Goal: Register for event/course

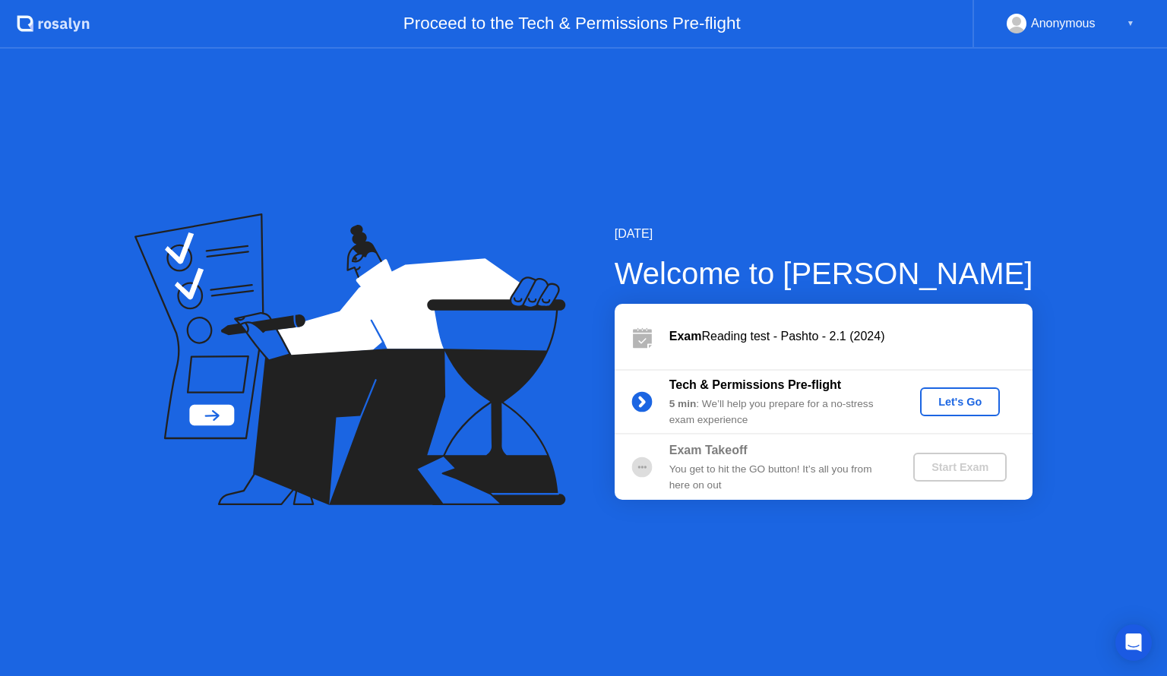
click at [945, 407] on div "Let's Go" at bounding box center [960, 402] width 68 height 12
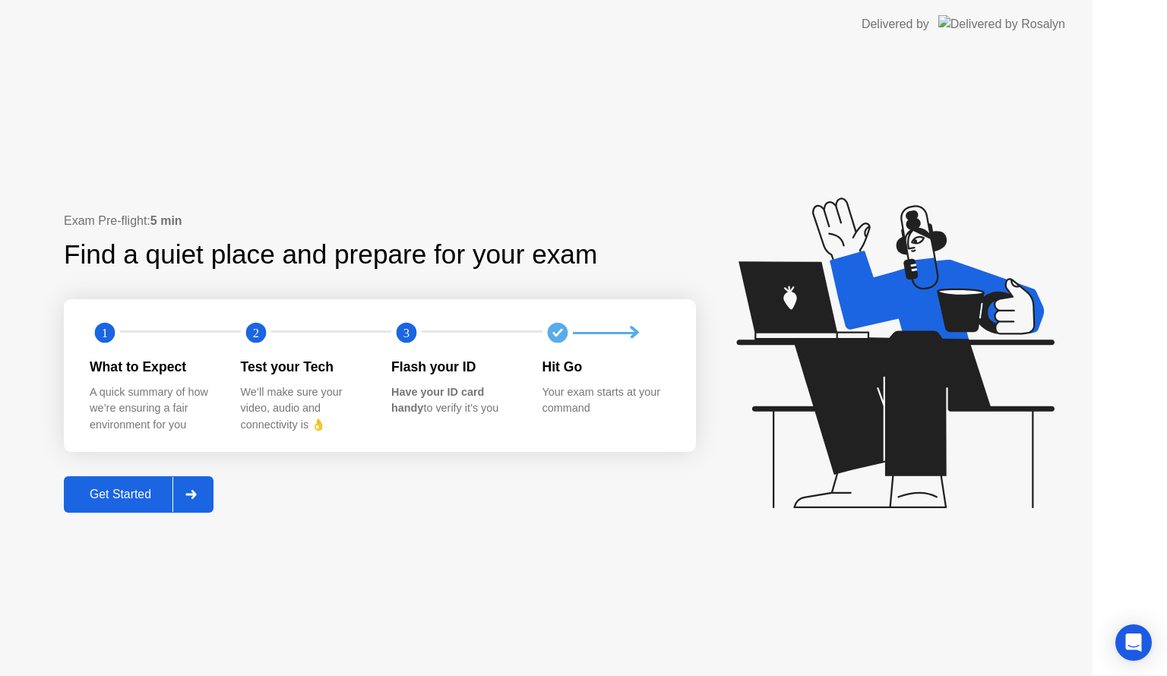
click at [945, 407] on icon at bounding box center [895, 353] width 318 height 311
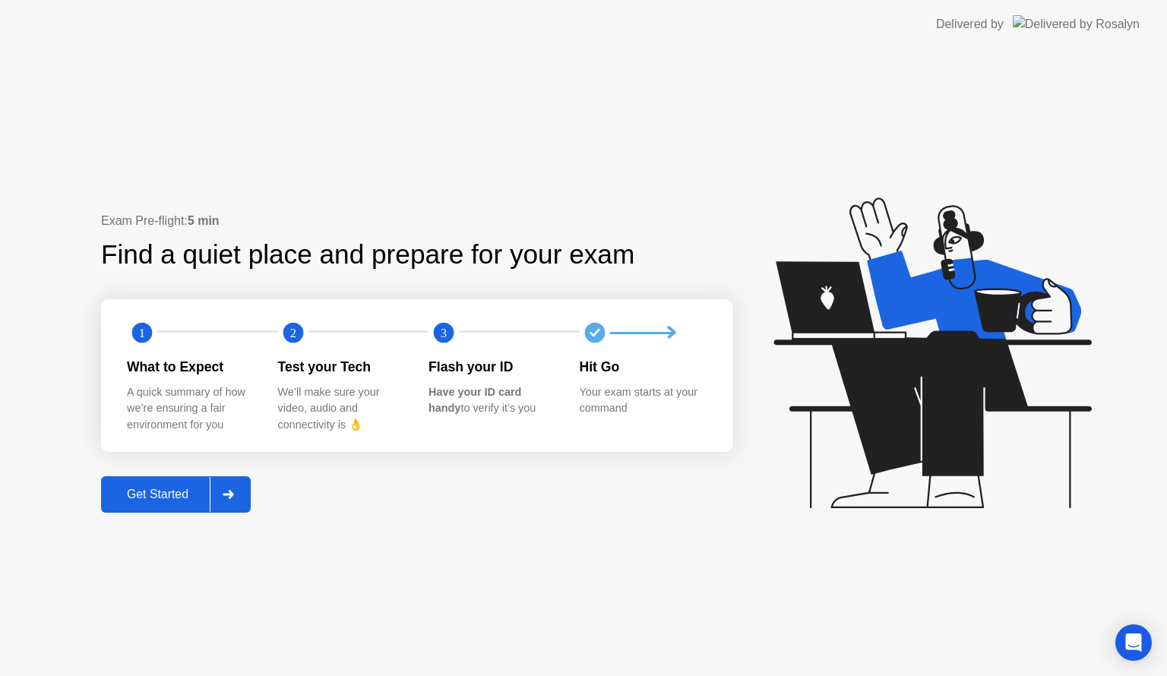
click at [236, 499] on div at bounding box center [228, 494] width 36 height 35
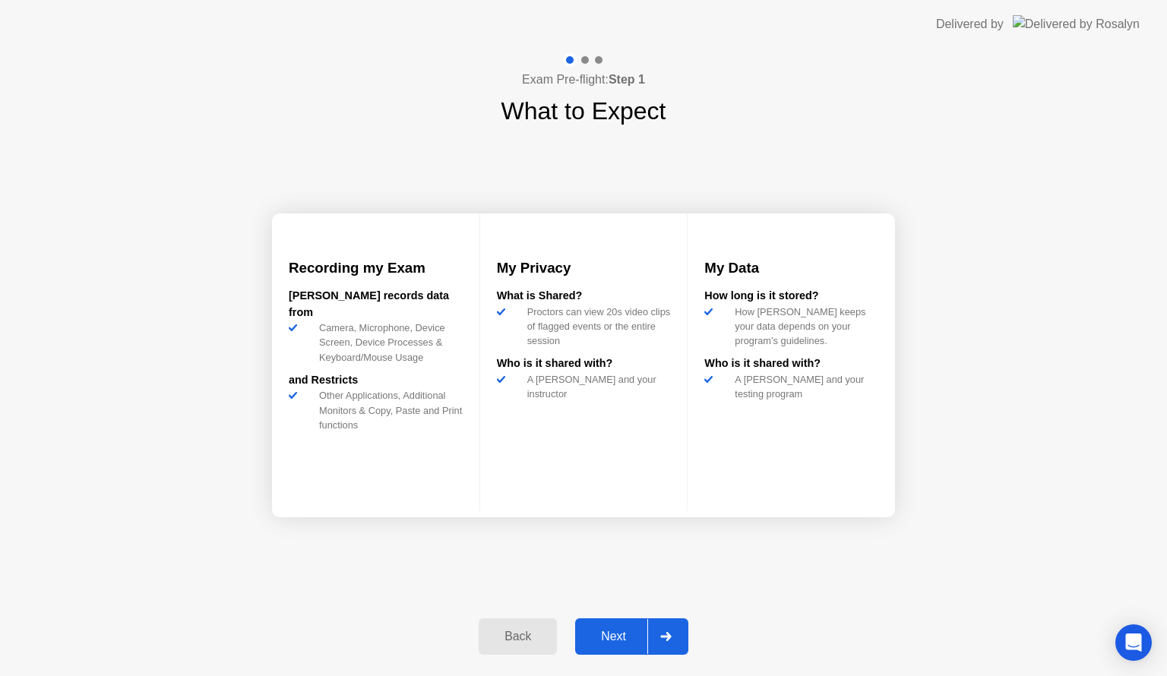
click at [670, 626] on div at bounding box center [665, 636] width 36 height 35
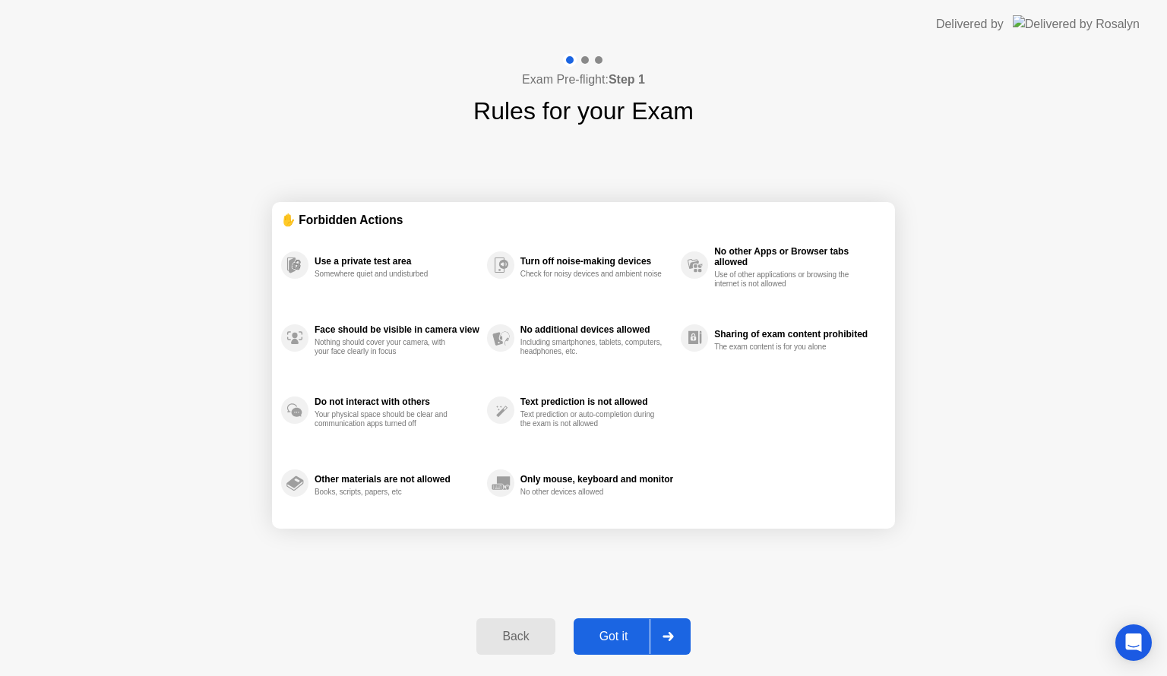
click at [670, 626] on div at bounding box center [668, 636] width 36 height 35
select select "**********"
select select "*******"
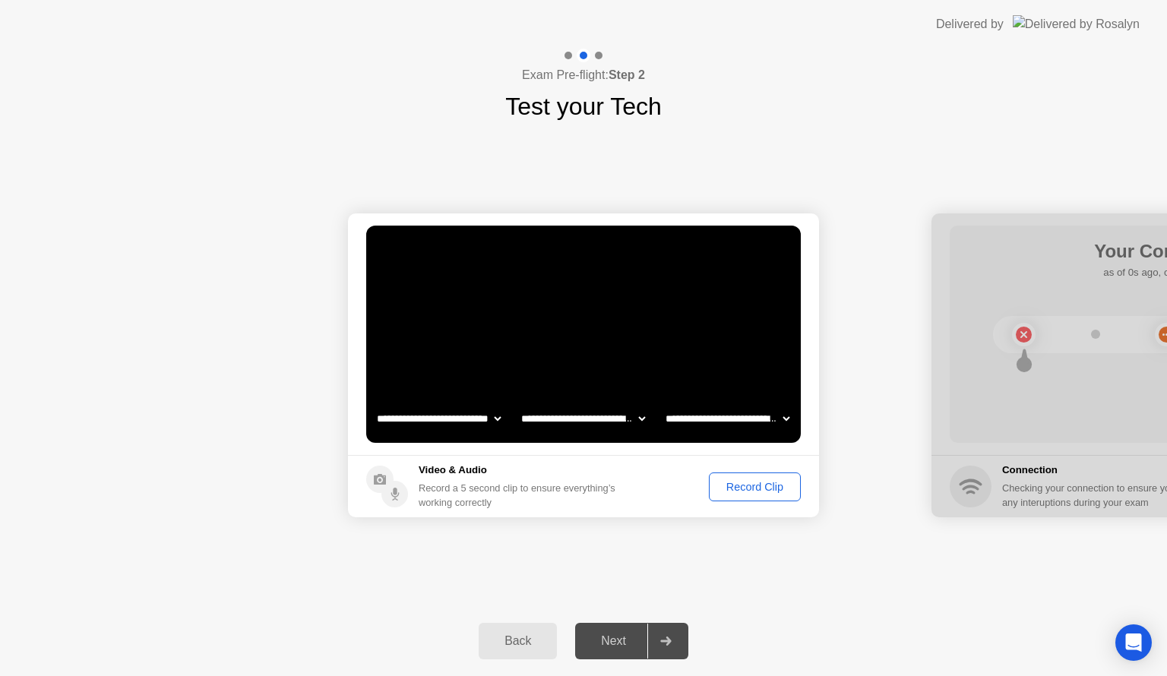
click at [766, 486] on div "Record Clip" at bounding box center [754, 487] width 81 height 12
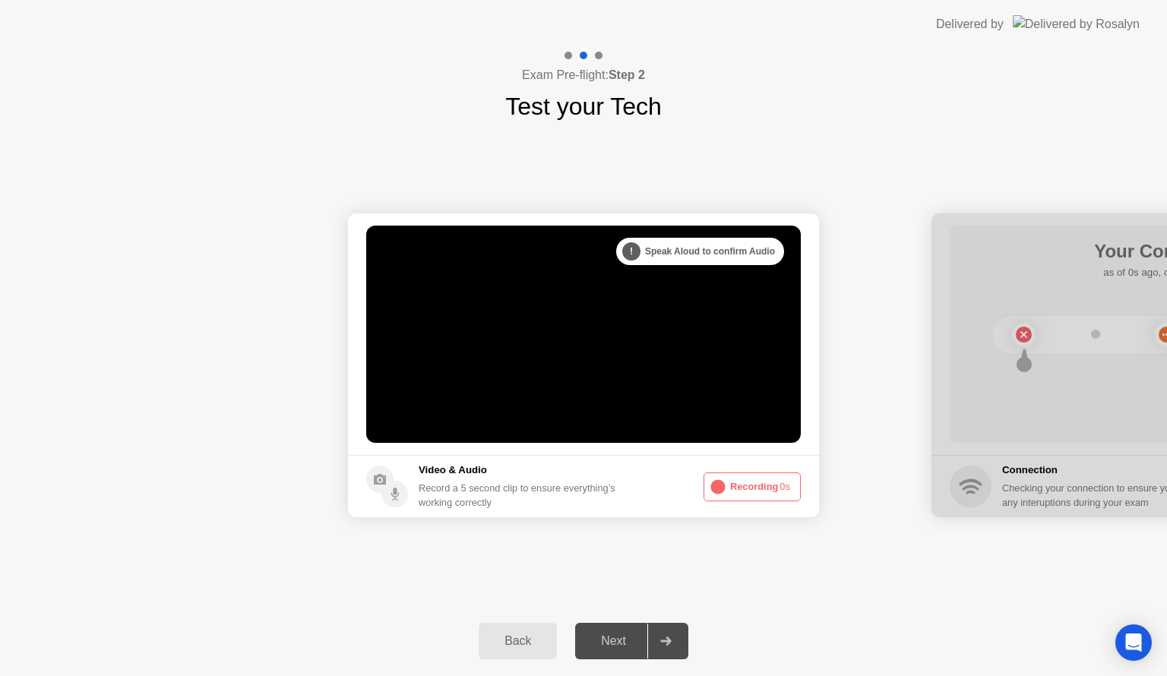
click at [766, 486] on button "Recording 0s" at bounding box center [752, 487] width 97 height 29
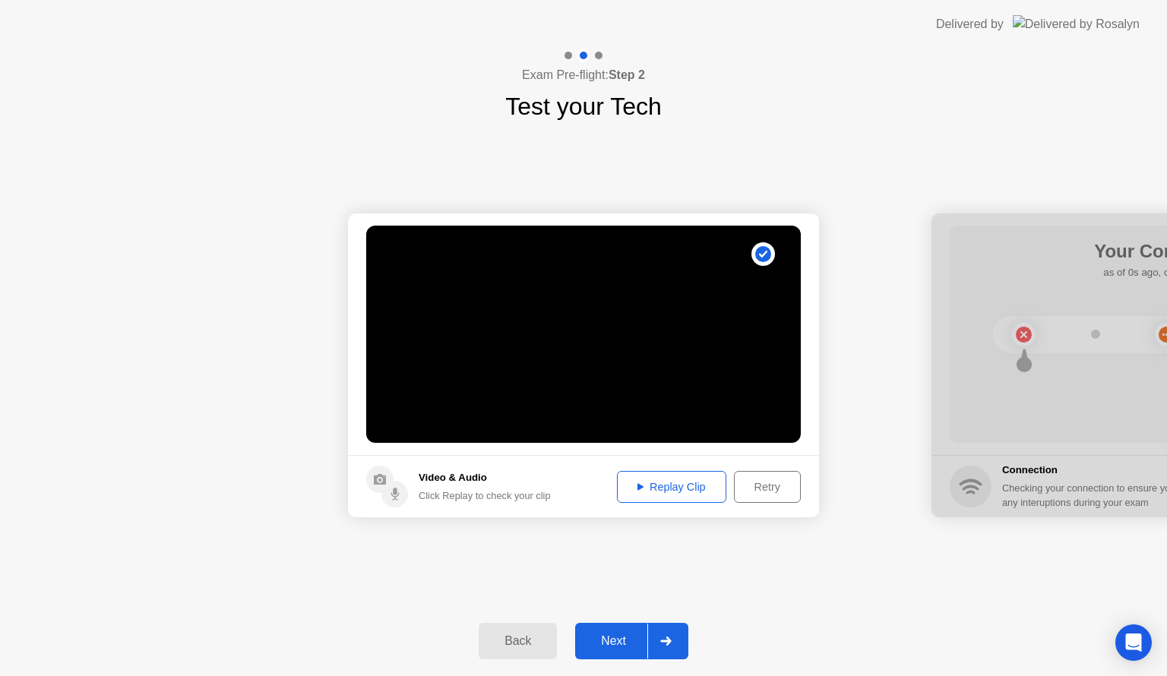
click at [687, 481] on div "Replay Clip" at bounding box center [671, 487] width 99 height 12
click at [659, 638] on div at bounding box center [665, 641] width 36 height 35
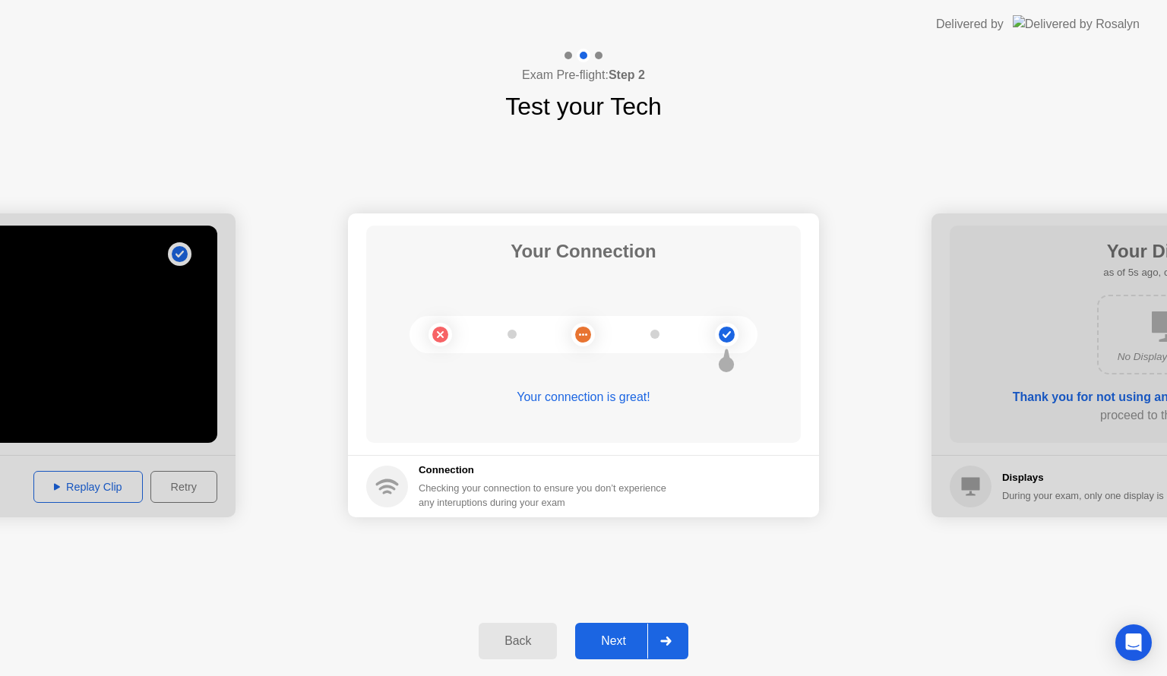
click at [686, 635] on button "Next" at bounding box center [631, 641] width 113 height 36
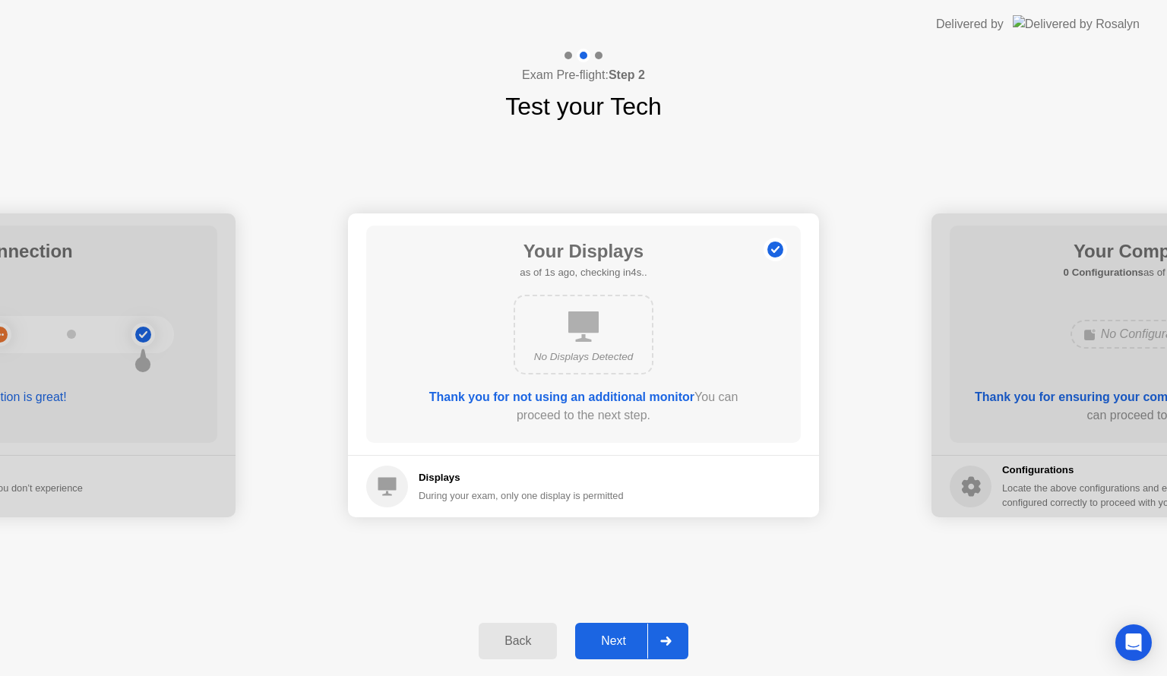
click at [678, 637] on div at bounding box center [665, 641] width 36 height 35
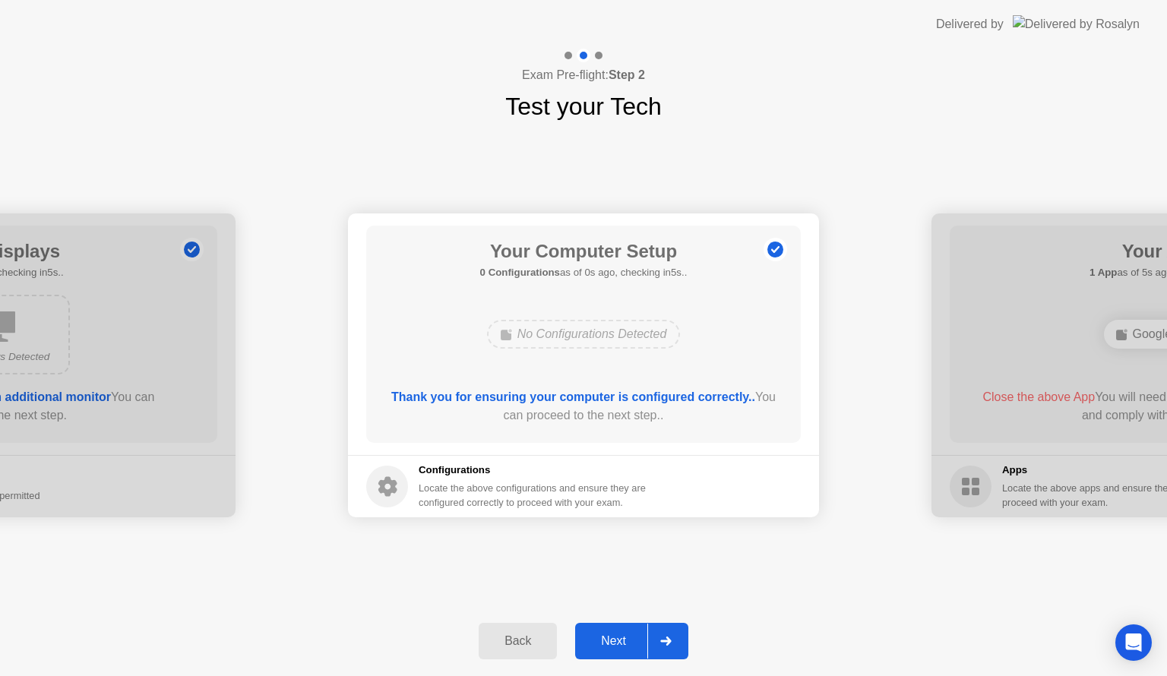
click at [678, 637] on div at bounding box center [665, 641] width 36 height 35
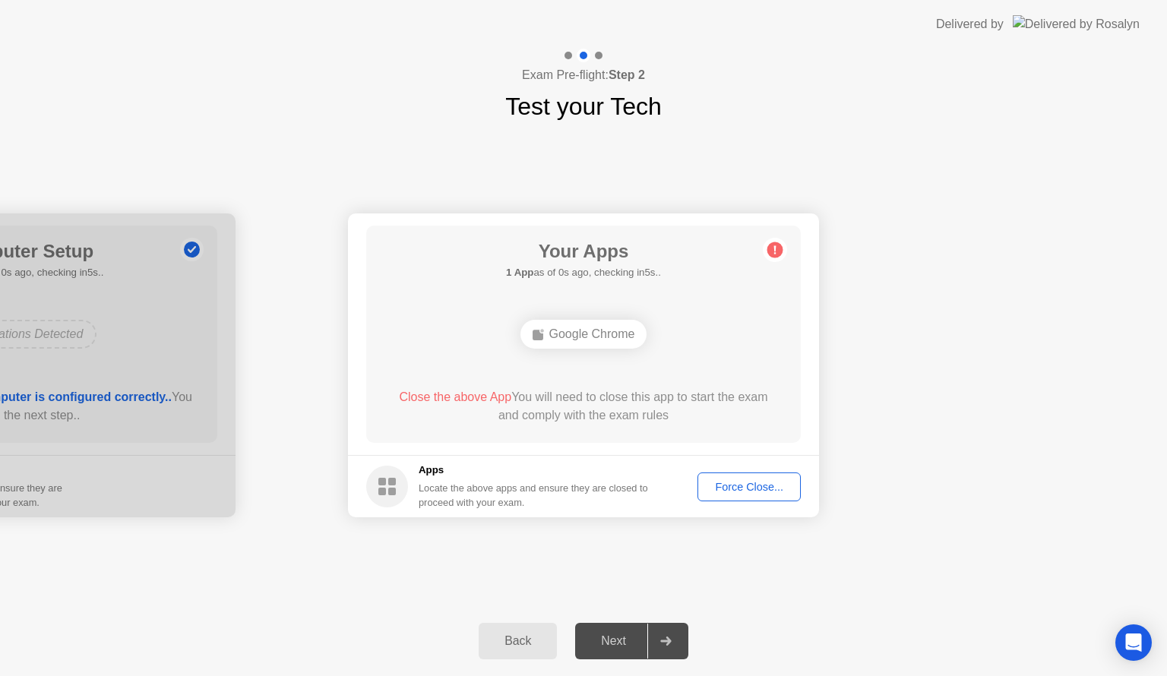
click at [739, 488] on div "Force Close..." at bounding box center [749, 487] width 93 height 12
click at [717, 481] on div "Force Close..." at bounding box center [749, 487] width 93 height 12
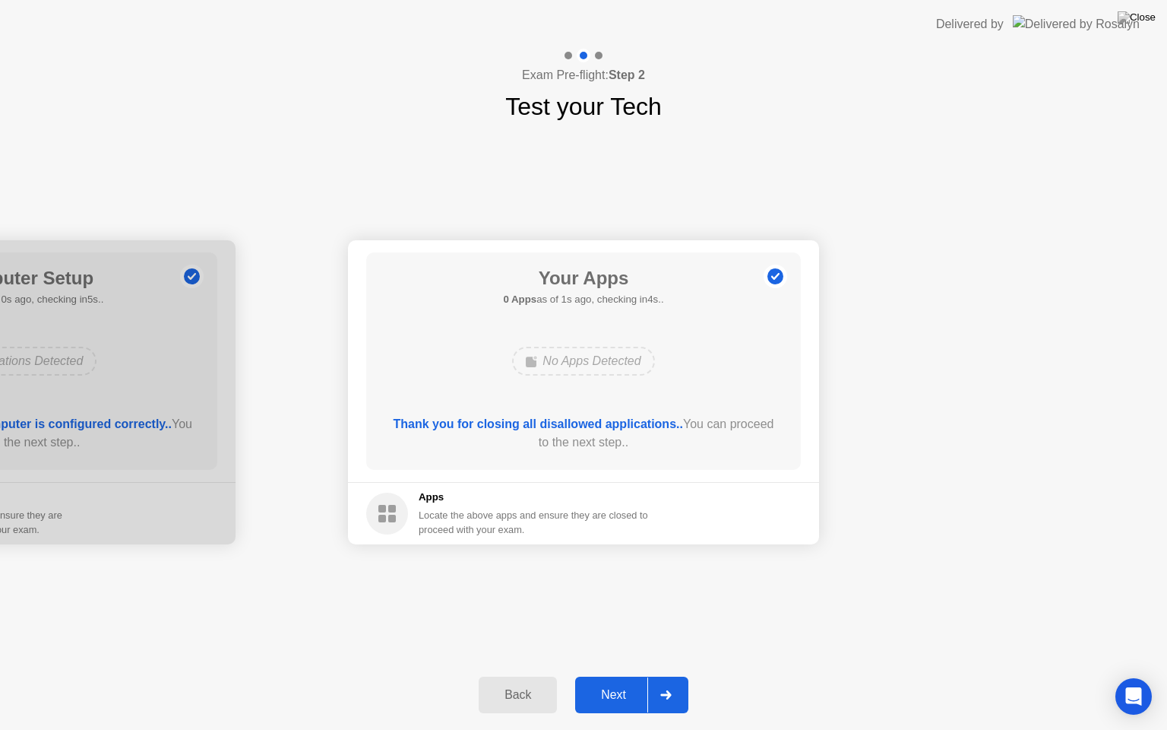
click at [666, 676] on div at bounding box center [665, 694] width 36 height 35
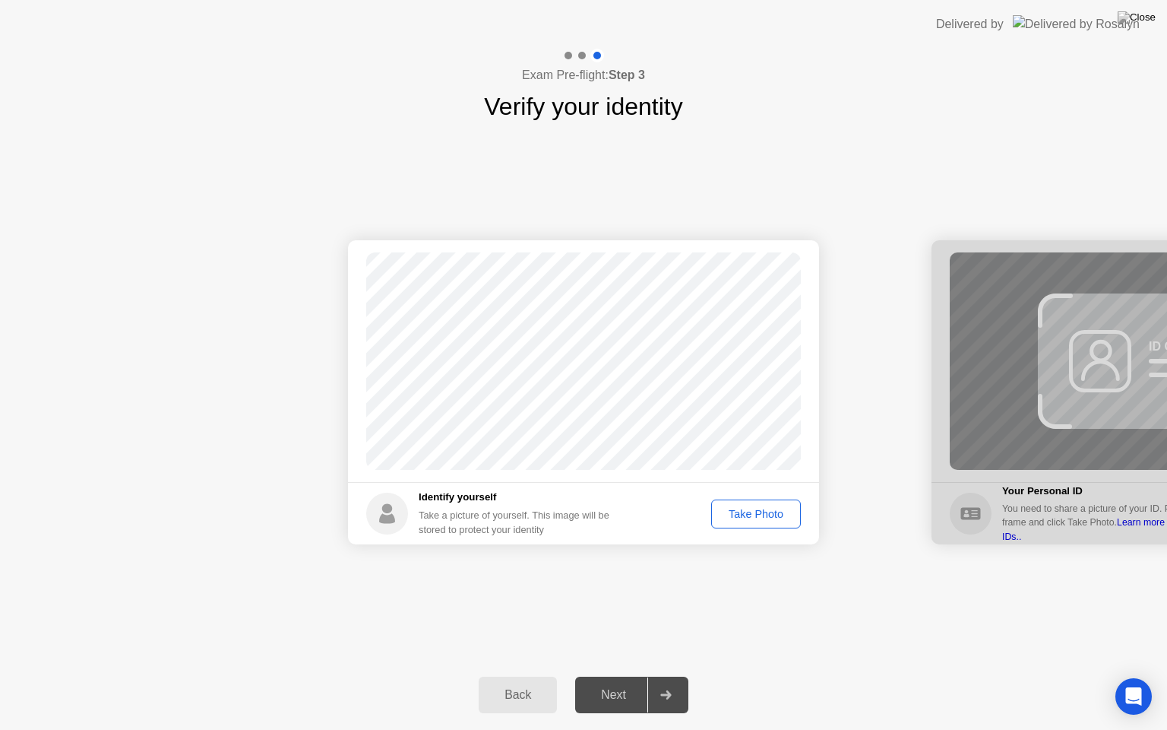
click at [745, 518] on div "Take Photo" at bounding box center [756, 514] width 79 height 12
click at [676, 676] on div at bounding box center [665, 694] width 36 height 35
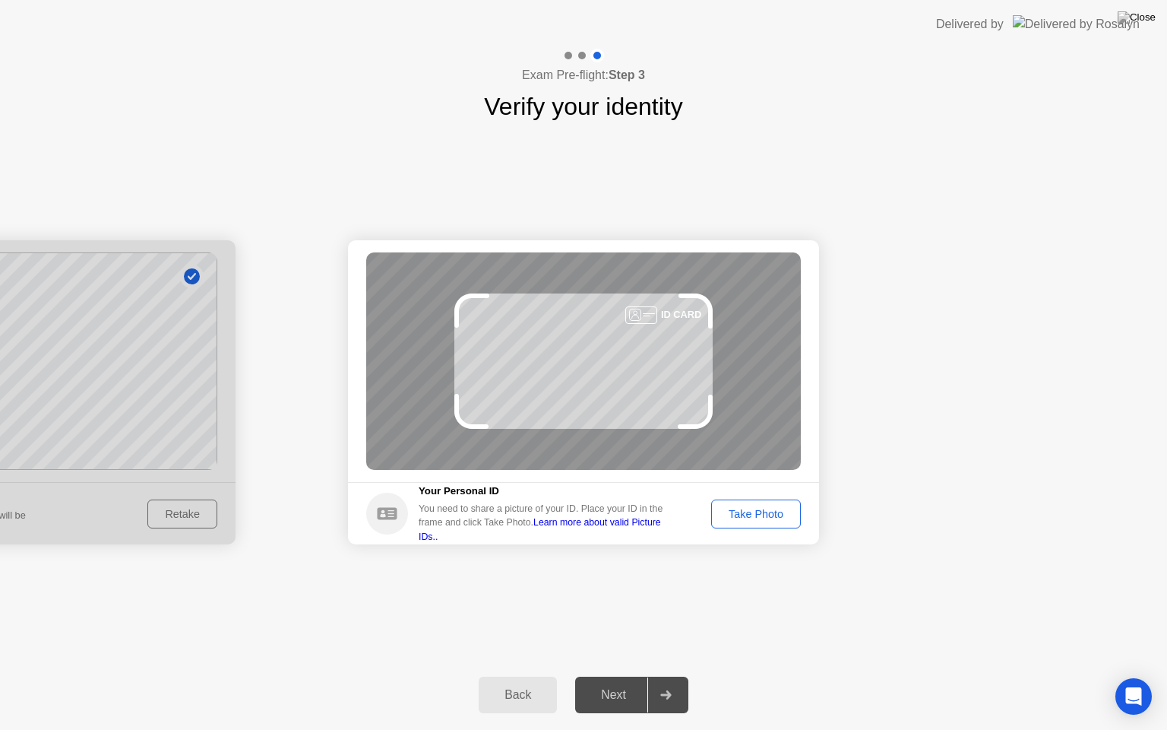
click at [752, 518] on div "Take Photo" at bounding box center [756, 514] width 79 height 12
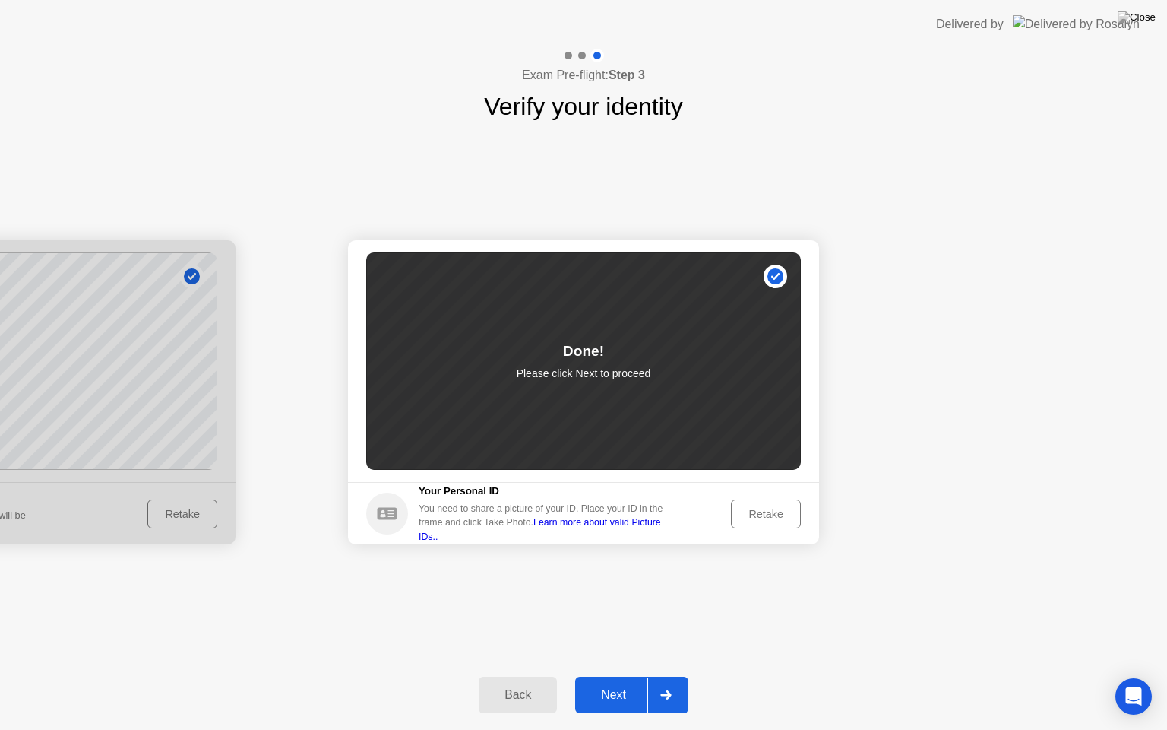
click at [669, 676] on div at bounding box center [665, 694] width 36 height 35
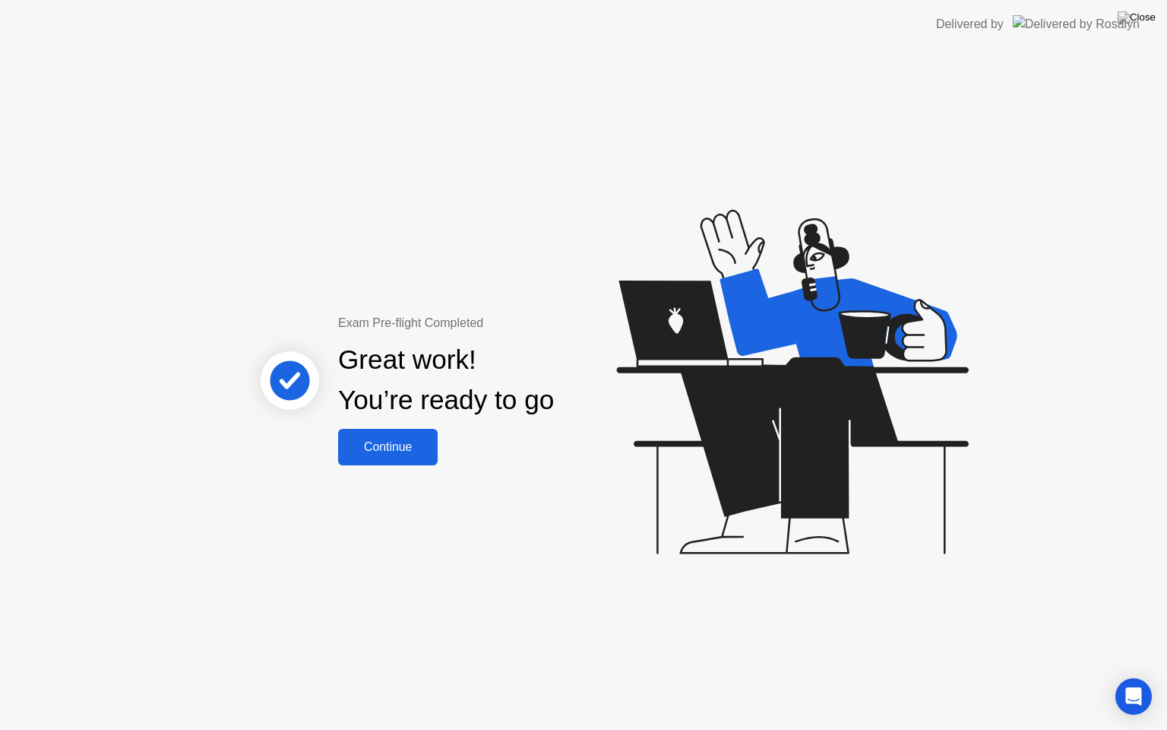
click at [404, 440] on div "Continue" at bounding box center [388, 447] width 90 height 14
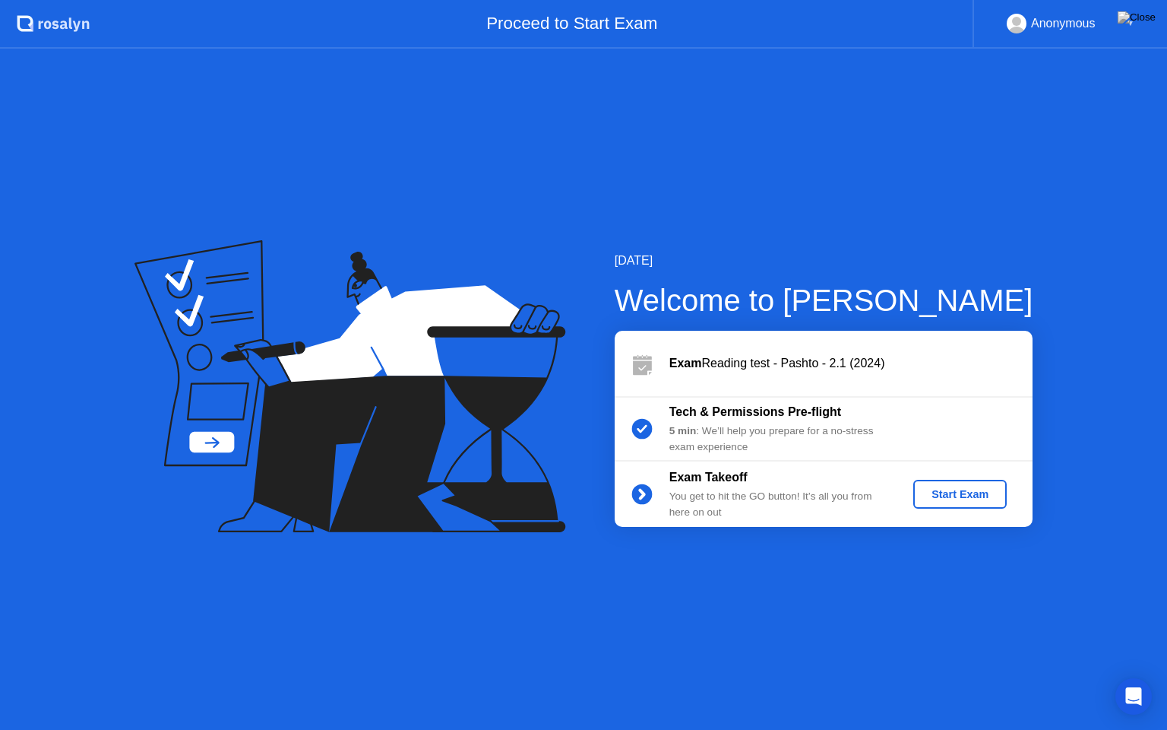
click at [942, 488] on div "Start Exam" at bounding box center [960, 494] width 81 height 12
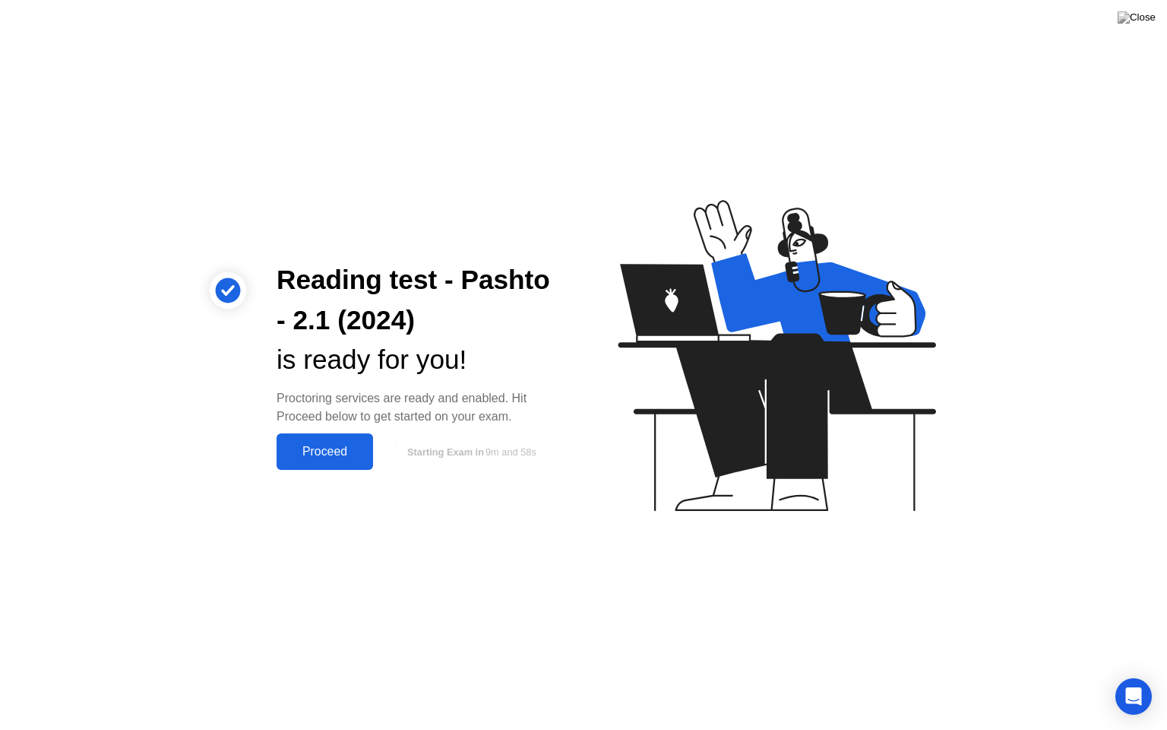
click at [326, 458] on div "Proceed" at bounding box center [324, 452] width 87 height 14
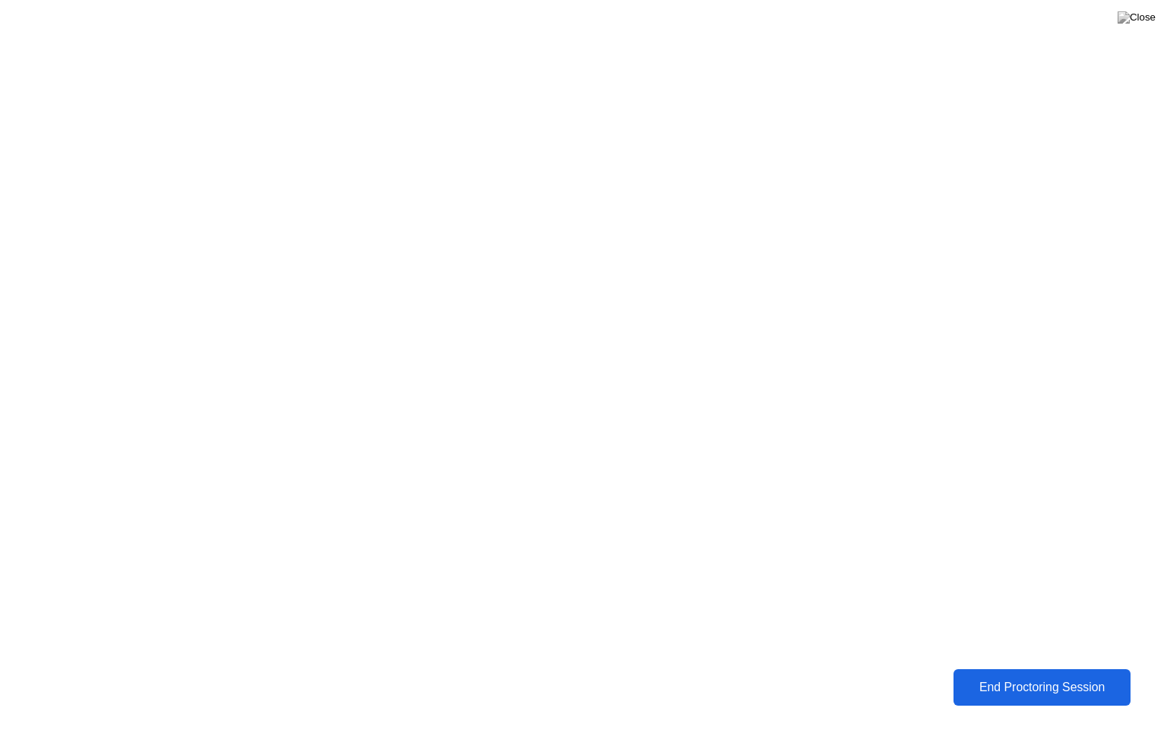
click at [1006, 676] on div "End Proctoring Session" at bounding box center [1042, 687] width 168 height 14
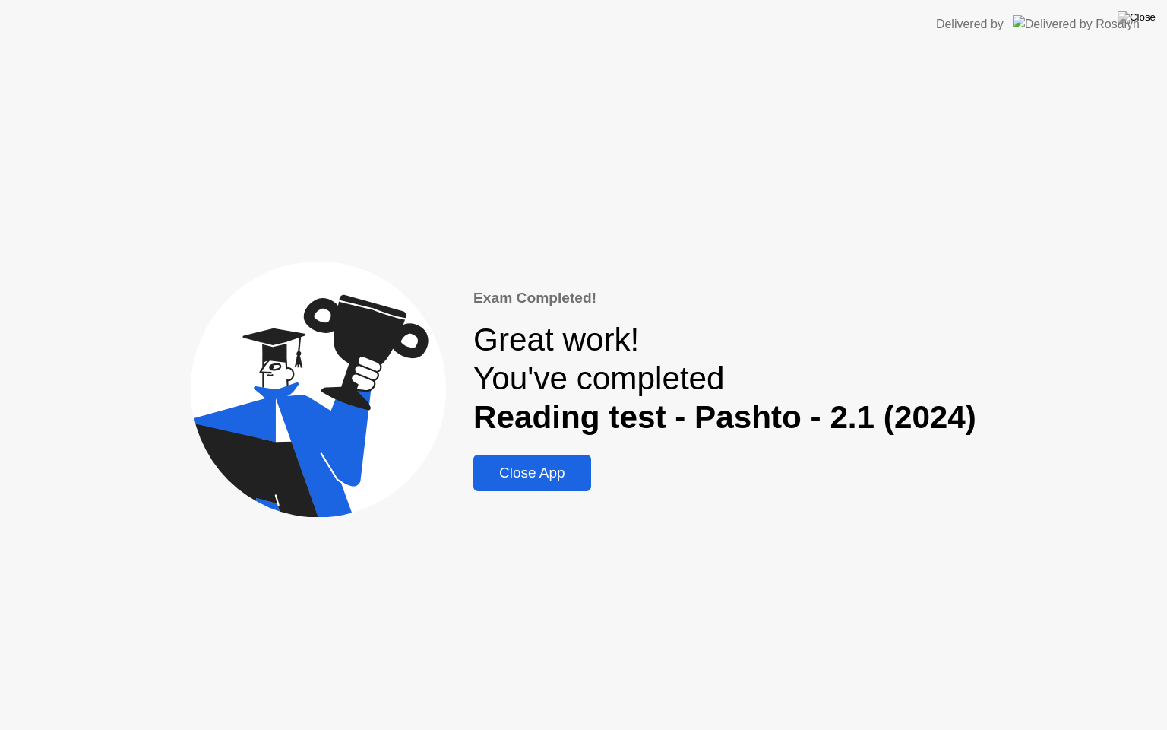
click at [539, 464] on div "Close App" at bounding box center [532, 472] width 109 height 17
